Goal: Task Accomplishment & Management: Manage account settings

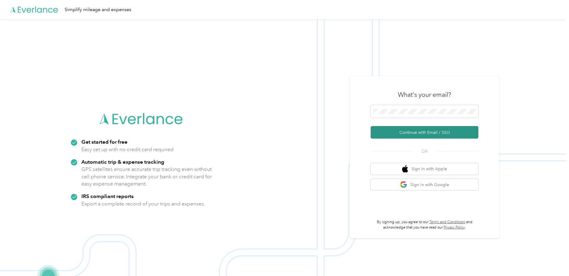
click at [425, 132] on button "Continue with Email / SSO" at bounding box center [424, 132] width 108 height 13
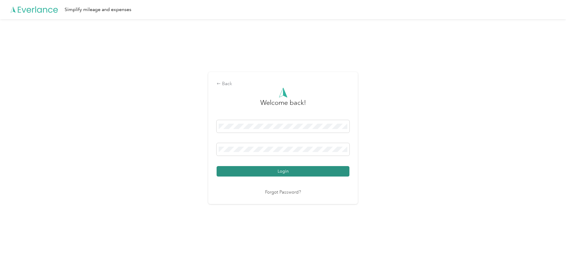
click at [281, 172] on button "Login" at bounding box center [282, 171] width 133 height 10
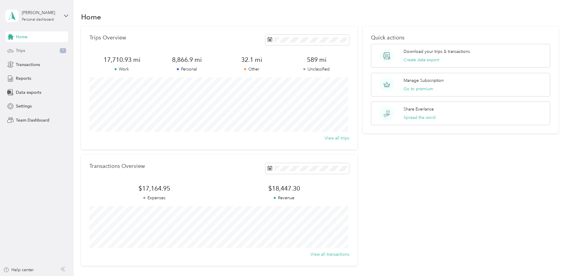
click at [38, 56] on div "Trips 7" at bounding box center [36, 50] width 63 height 11
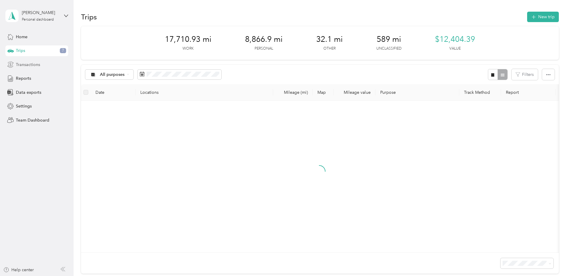
click at [36, 68] on div "Transactions" at bounding box center [36, 64] width 63 height 11
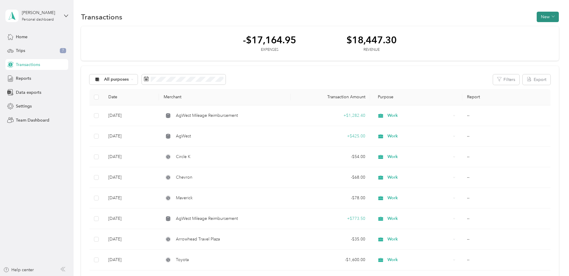
click at [542, 18] on button "New" at bounding box center [547, 17] width 22 height 10
click at [541, 25] on span "Expense" at bounding box center [544, 28] width 16 height 6
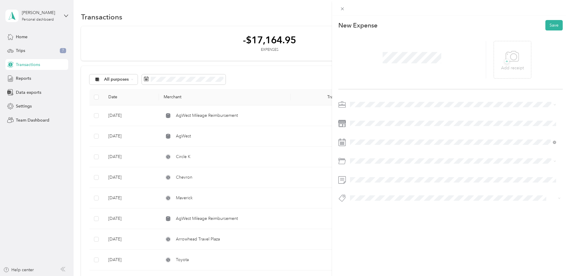
click at [358, 107] on span at bounding box center [455, 105] width 215 height 10
click at [360, 112] on div "Work" at bounding box center [453, 115] width 202 height 6
click at [373, 146] on span at bounding box center [455, 143] width 215 height 10
click at [387, 234] on div "27" at bounding box center [385, 234] width 8 height 7
click at [357, 184] on span "Gasoline" at bounding box center [360, 185] width 16 height 5
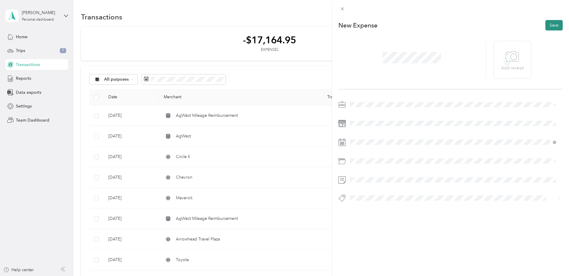
click at [546, 27] on button "Save" at bounding box center [553, 25] width 17 height 10
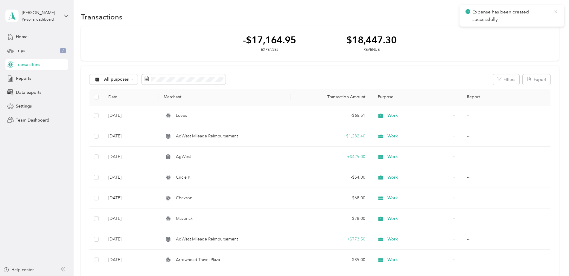
click at [554, 10] on icon at bounding box center [555, 11] width 3 height 3
click at [542, 18] on p "Expense has been created successfully" at bounding box center [510, 15] width 77 height 15
click at [542, 18] on button "New" at bounding box center [547, 17] width 22 height 10
click at [541, 27] on span "Expense" at bounding box center [544, 28] width 16 height 6
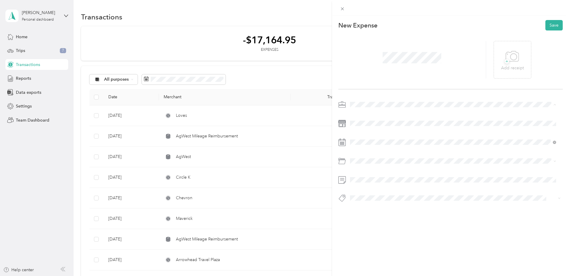
drag, startPoint x: 348, startPoint y: 104, endPoint x: 354, endPoint y: 115, distance: 12.5
click at [354, 115] on span "Work" at bounding box center [357, 115] width 10 height 5
click at [370, 138] on span at bounding box center [455, 143] width 215 height 10
click at [385, 236] on div "27" at bounding box center [385, 234] width 8 height 7
click at [359, 183] on span "Gasoline" at bounding box center [360, 184] width 16 height 5
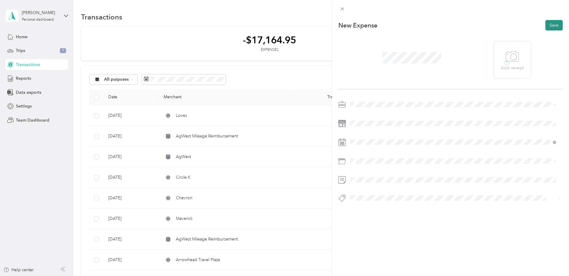
click at [552, 24] on button "Save" at bounding box center [553, 25] width 17 height 10
